Goal: Task Accomplishment & Management: Manage account settings

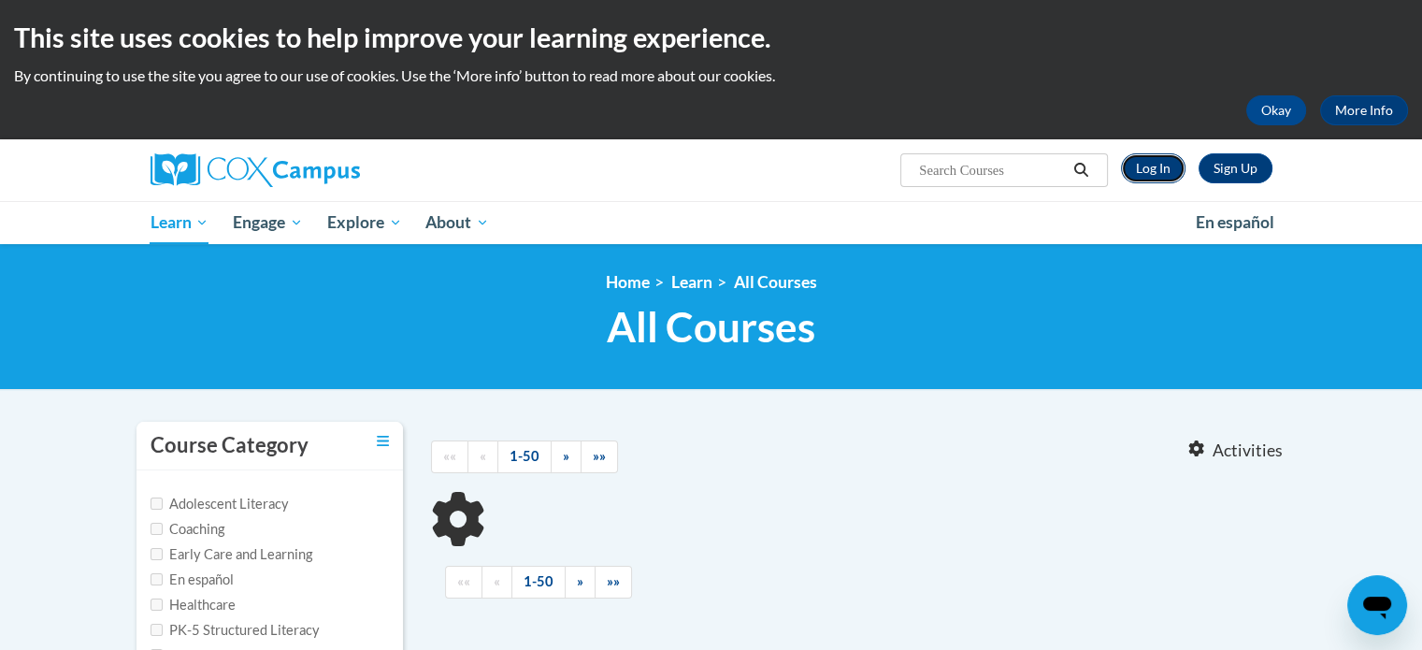
click at [1153, 170] on link "Log In" at bounding box center [1153, 168] width 65 height 30
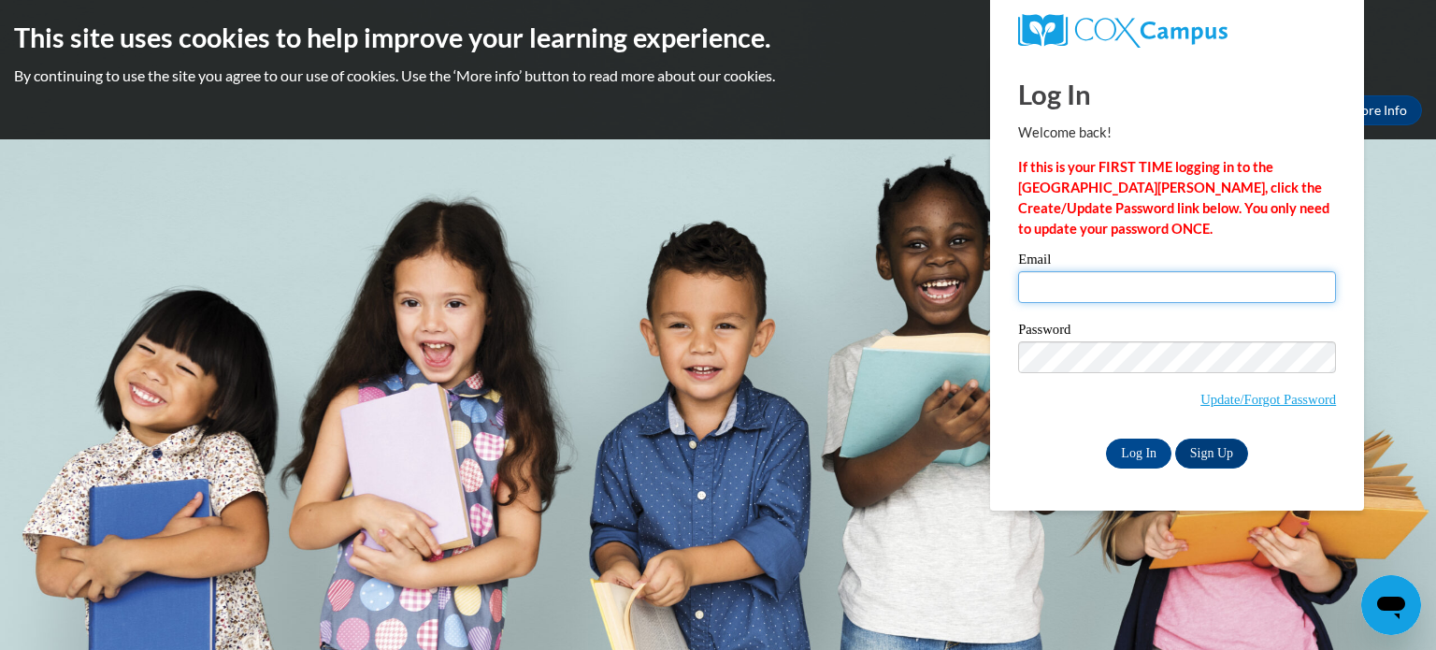
click at [1051, 276] on input "Email" at bounding box center [1177, 287] width 318 height 32
type input "carowb@w-csd.org"
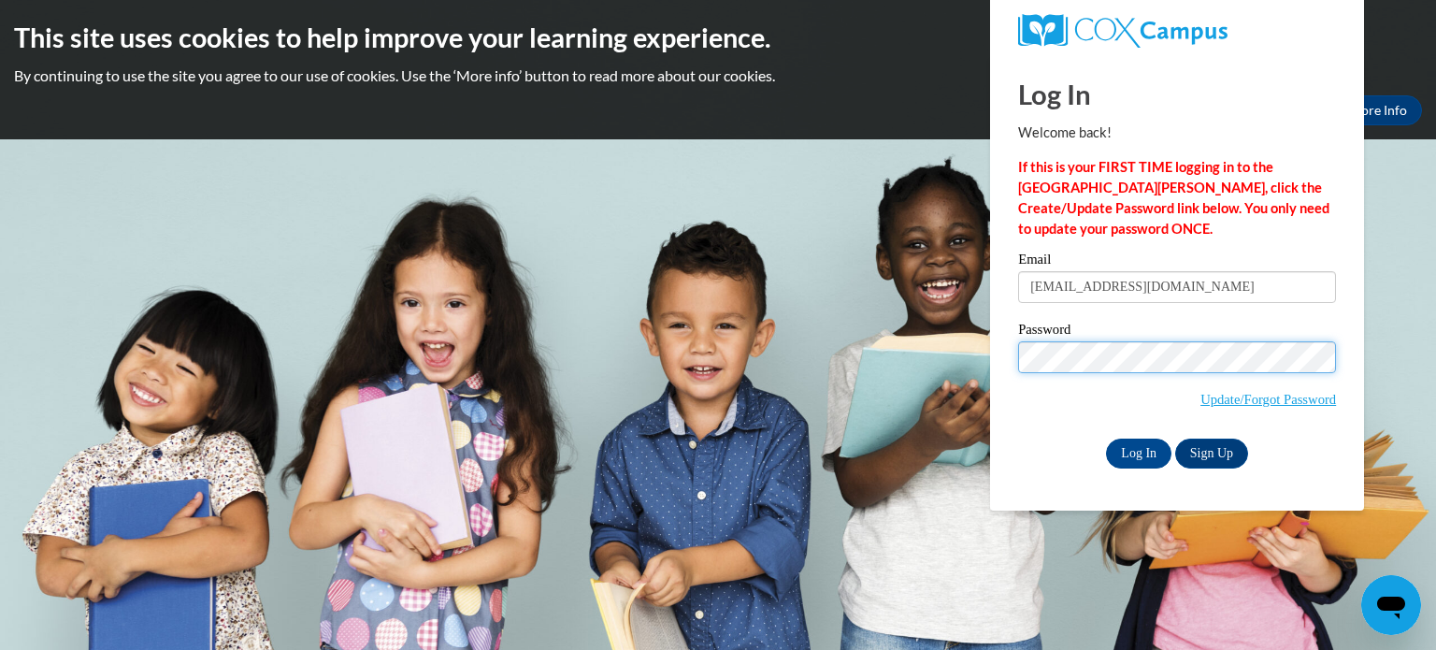
click at [1106, 438] on input "Log In" at bounding box center [1138, 453] width 65 height 30
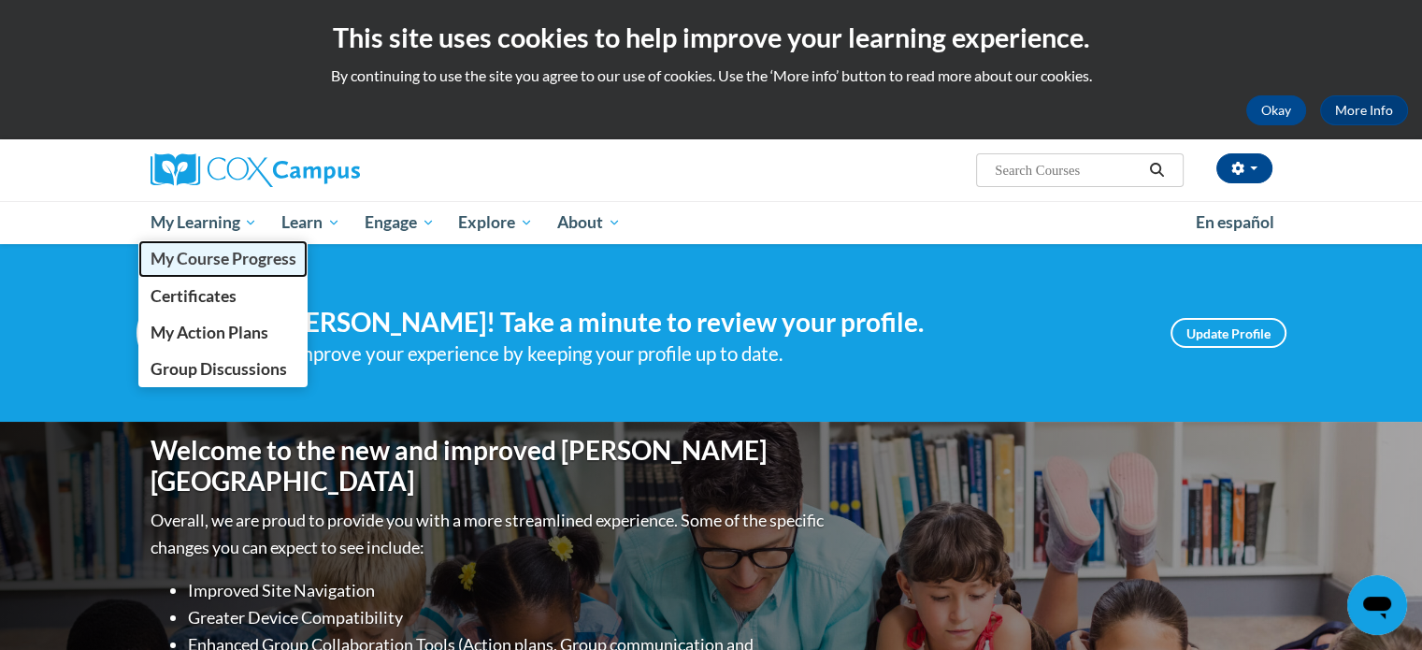
click at [199, 257] on span "My Course Progress" at bounding box center [223, 259] width 146 height 20
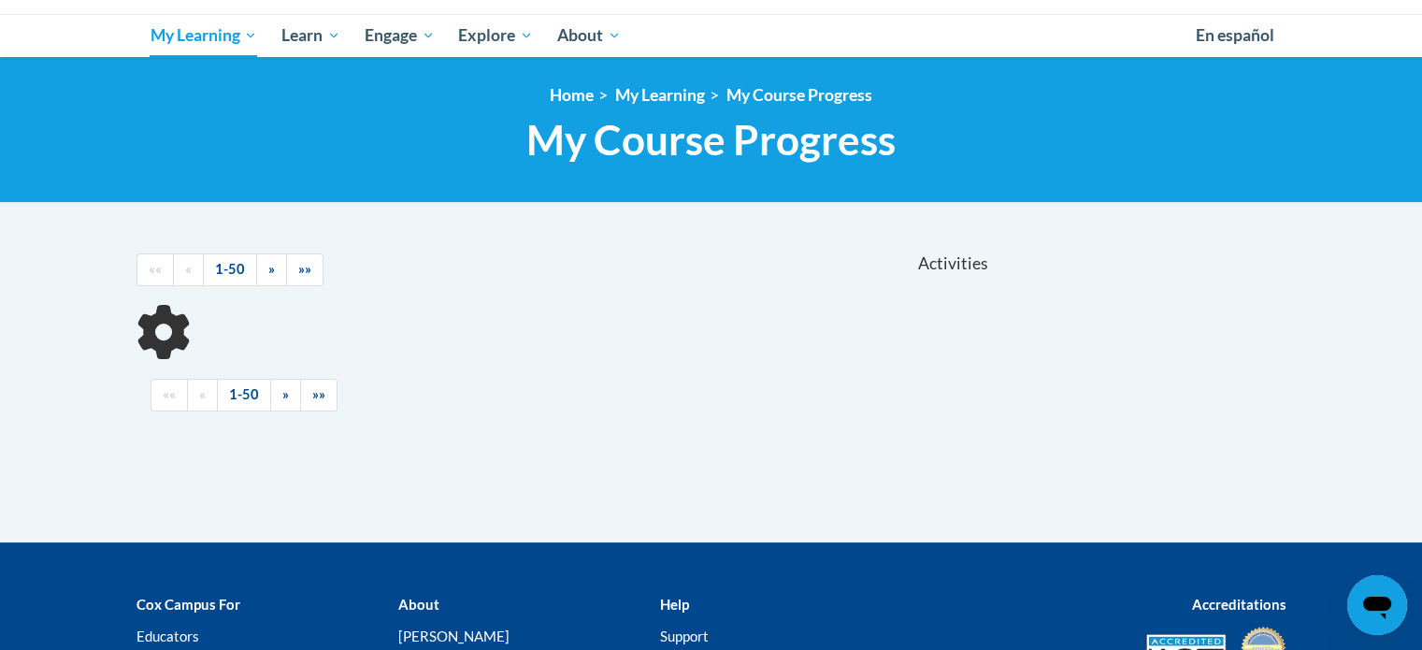
scroll to position [374, 0]
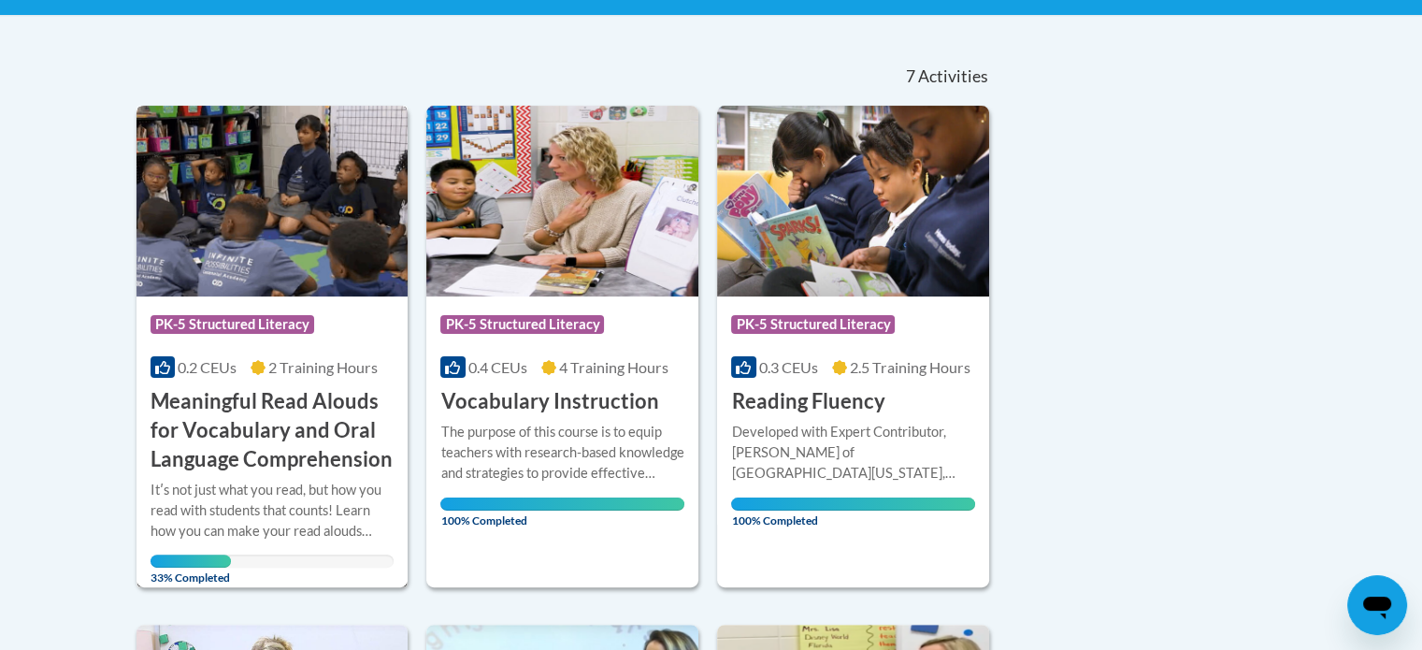
click at [277, 428] on h3 "Meaningful Read Alouds for Vocabulary and Oral Language Comprehension" at bounding box center [273, 430] width 244 height 86
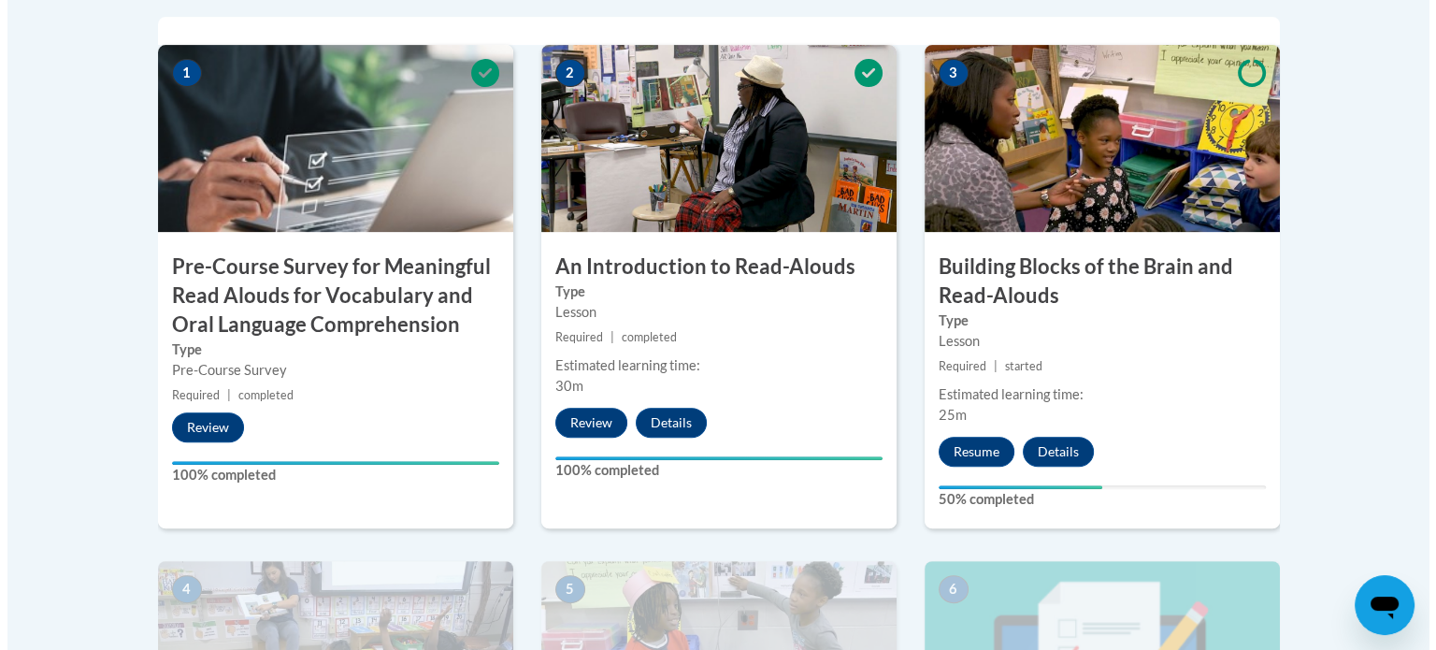
scroll to position [748, 0]
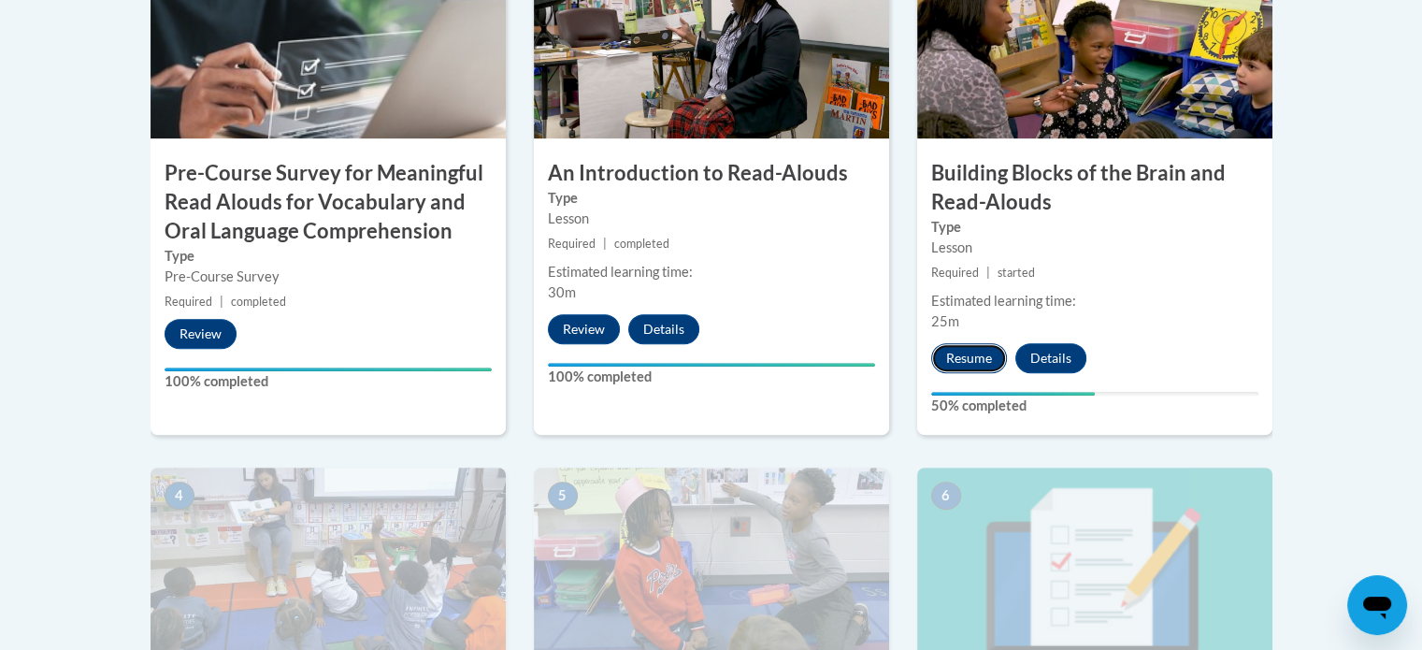
click at [968, 354] on button "Resume" at bounding box center [969, 358] width 76 height 30
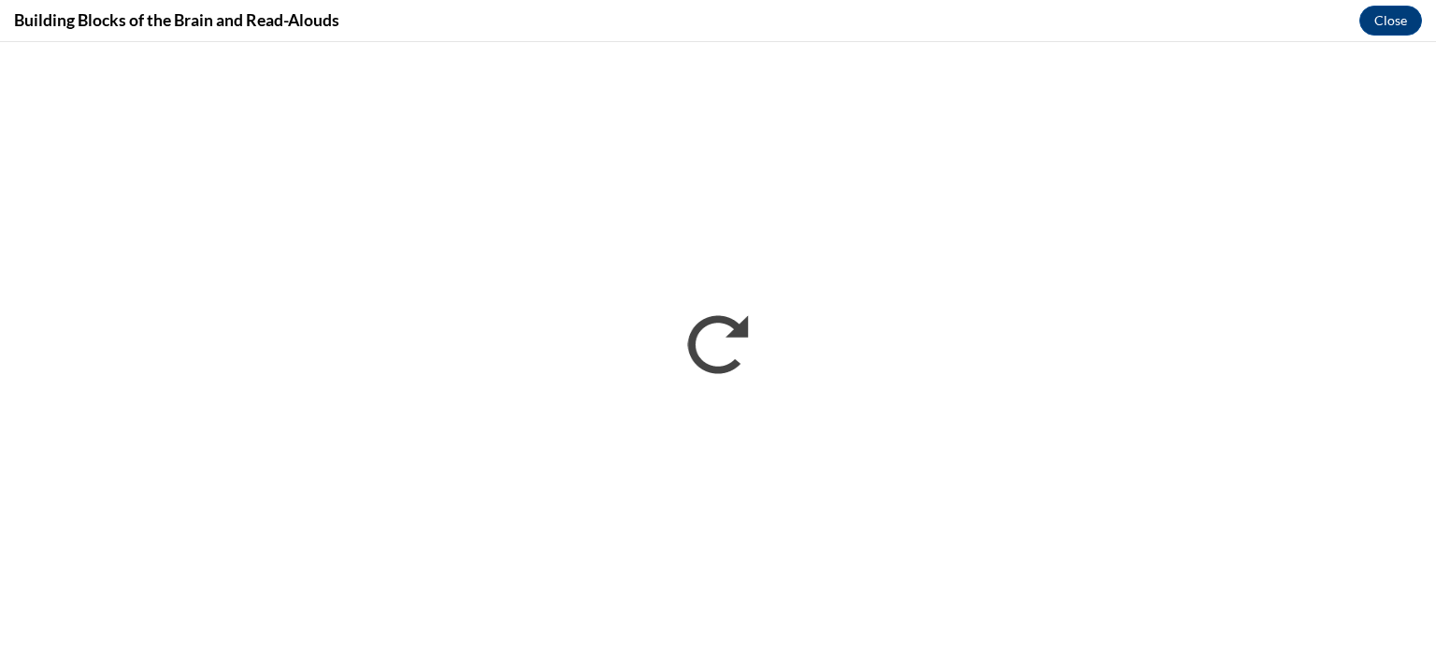
scroll to position [0, 0]
